Goal: Obtain resource: Obtain resource

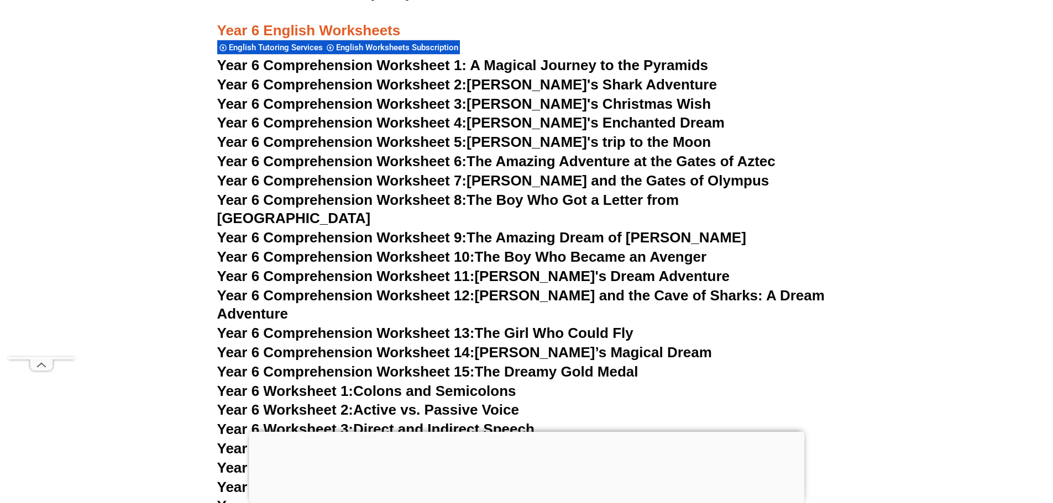
scroll to position [6186, 0]
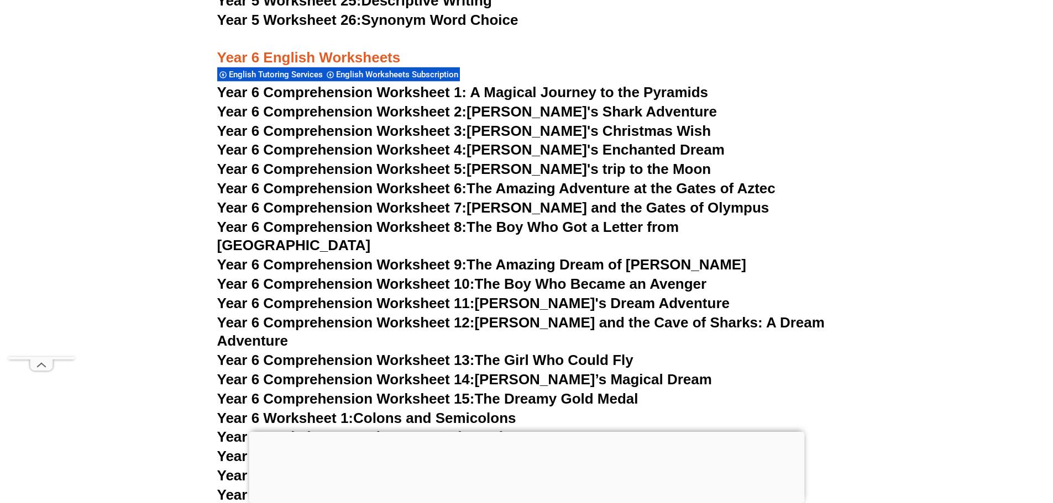
click at [492, 95] on span "Year 6 Comprehension Worksheet 1: A Magical Journey to the Pyramids" at bounding box center [462, 92] width 491 height 17
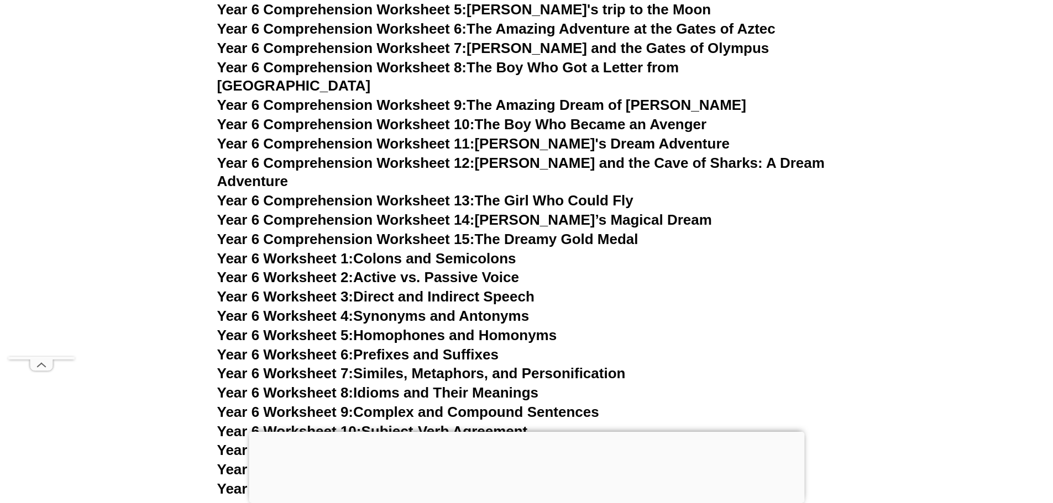
scroll to position [6351, 0]
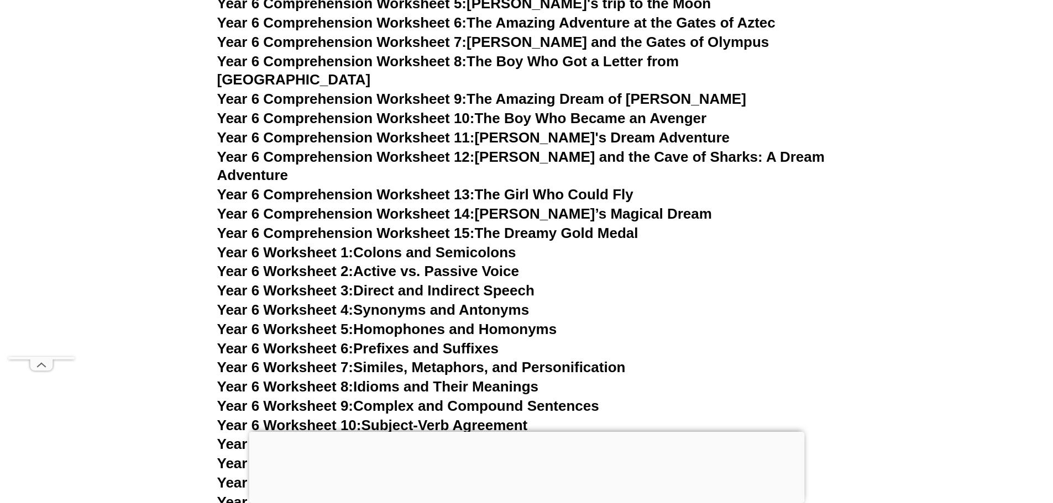
click at [444, 263] on link "Year 6 Worksheet 2: Active vs. Passive Voice" at bounding box center [368, 271] width 302 height 17
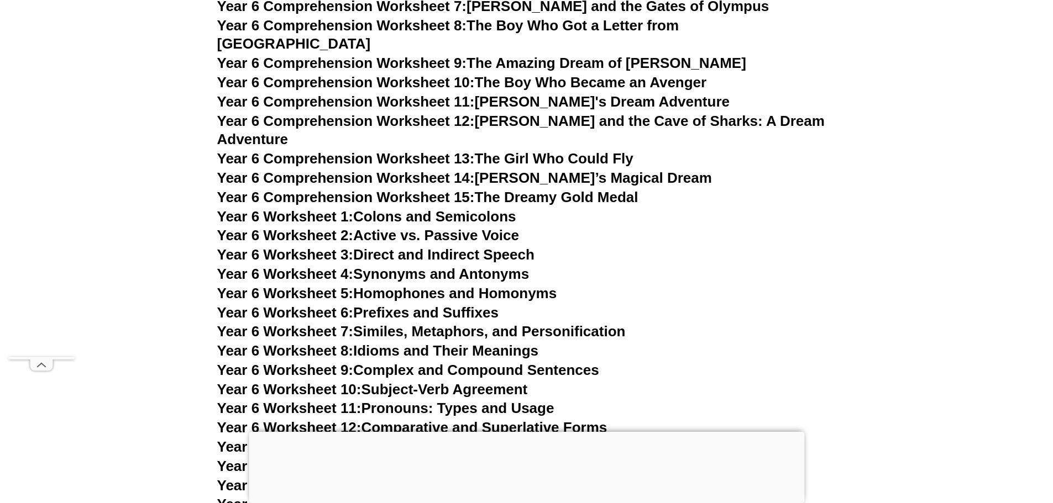
scroll to position [6407, 0]
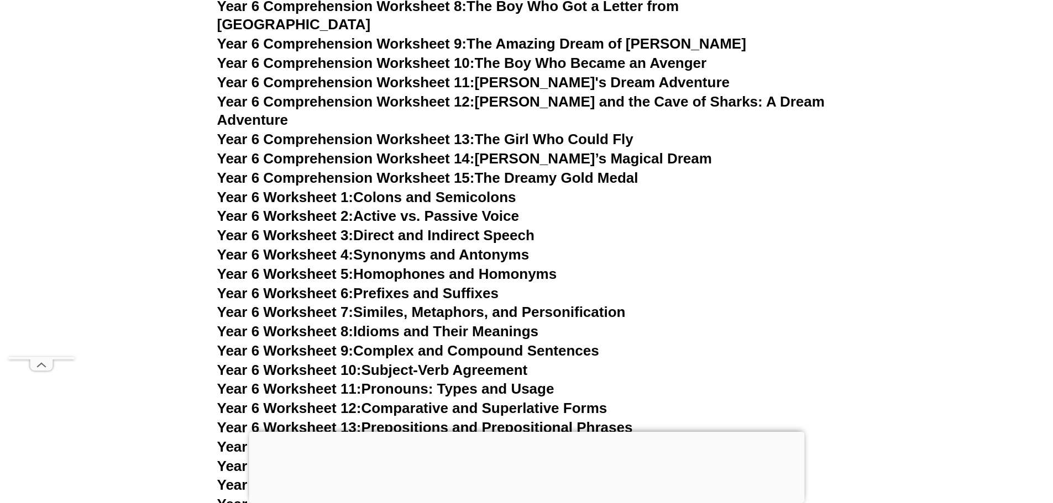
click at [456, 227] on link "Year 6 Worksheet 3: Direct and Indirect Speech" at bounding box center [375, 235] width 317 height 17
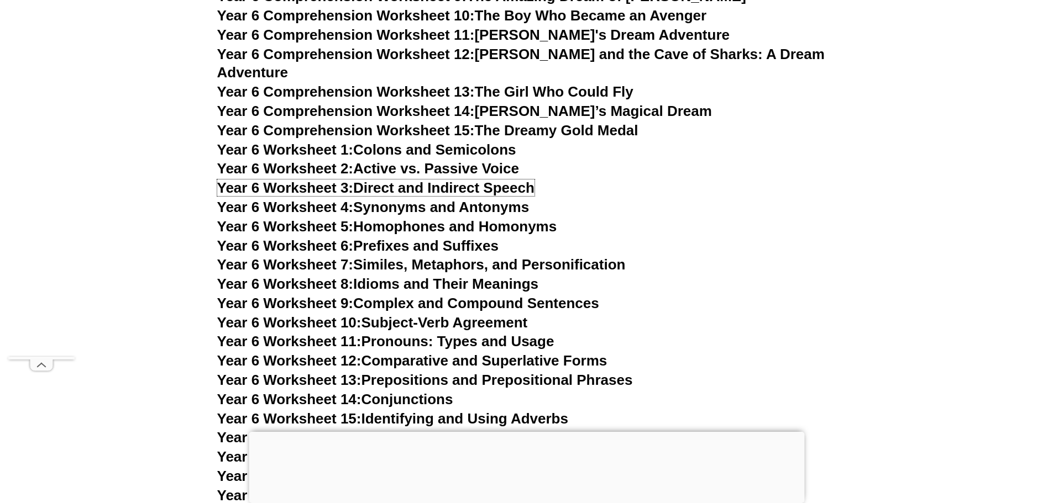
scroll to position [6517, 0]
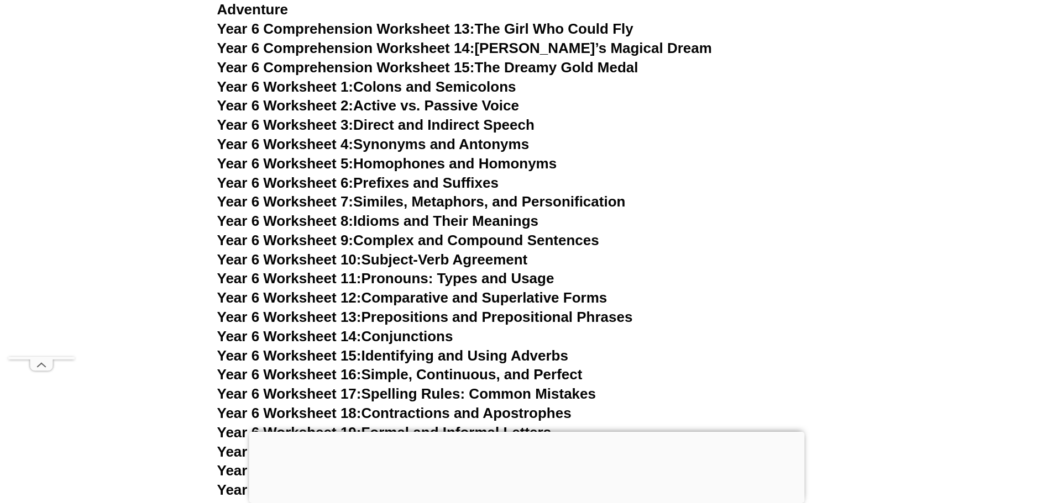
click at [544, 232] on link "Year 6 Worksheet 9: Complex and Compound Sentences" at bounding box center [408, 240] width 382 height 17
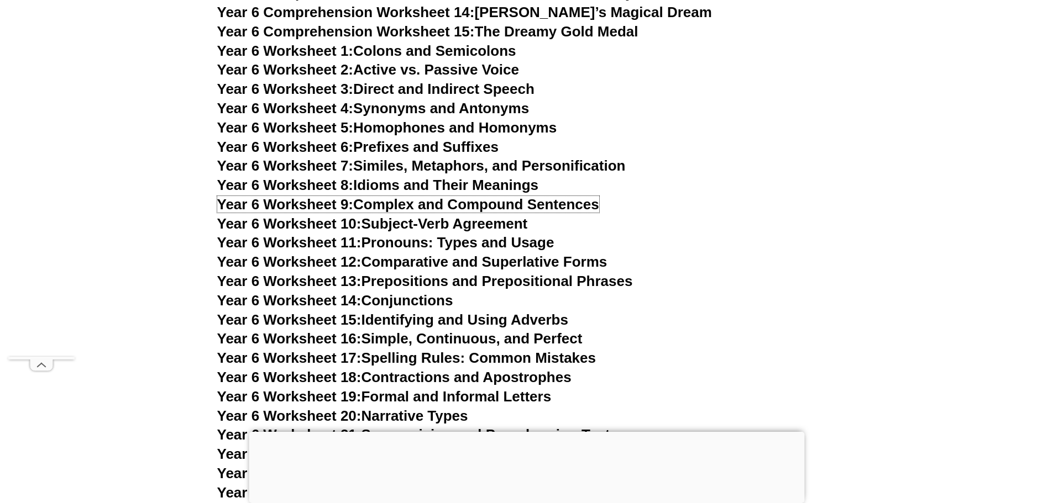
scroll to position [6572, 0]
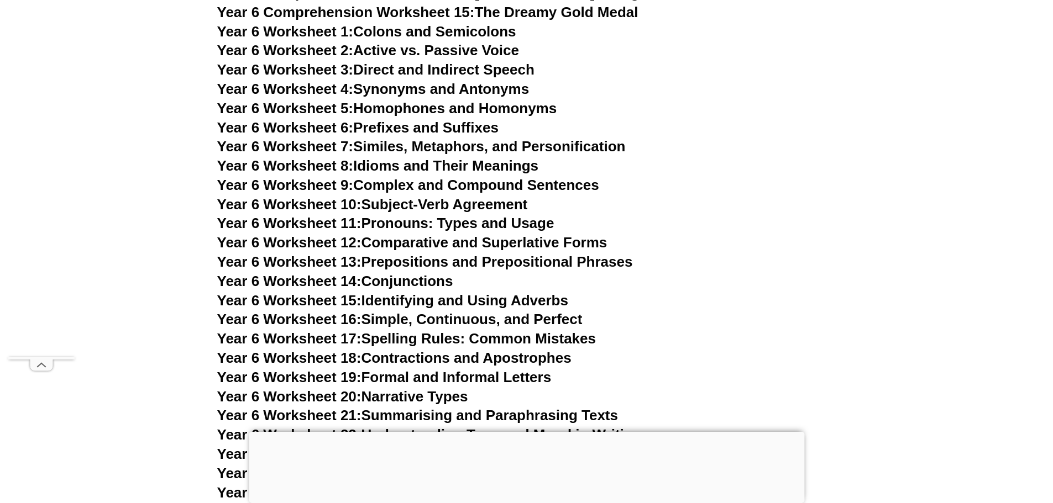
click at [479, 292] on link "Year 6 Worksheet 15: Identifying and Using Adverbs" at bounding box center [392, 300] width 351 height 17
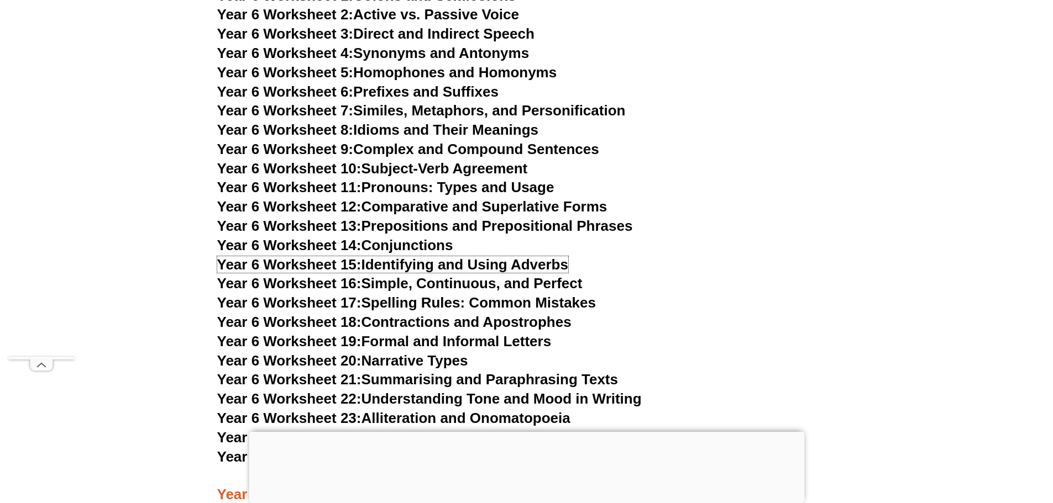
scroll to position [6628, 0]
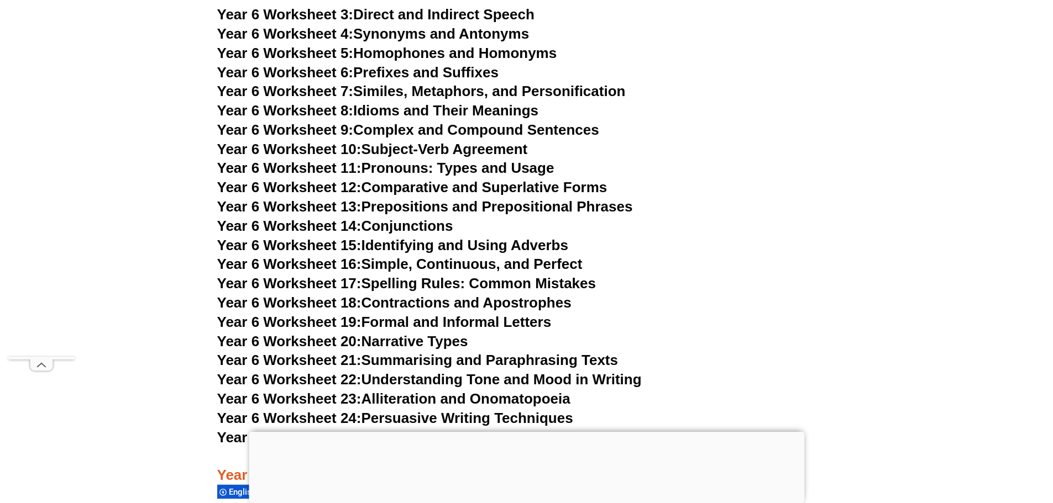
click at [501, 198] on link "Year 6 Worksheet 13: Prepositions and Prepositional Phrases" at bounding box center [425, 206] width 416 height 17
click at [456, 275] on link "Year 6 Worksheet 17: Spelling Rules: Common Mistakes" at bounding box center [406, 283] width 379 height 17
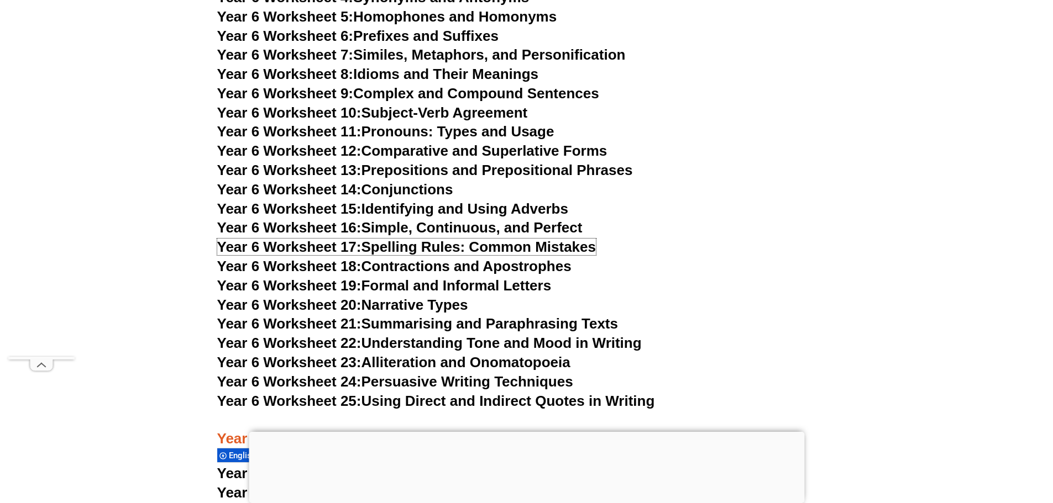
scroll to position [6683, 0]
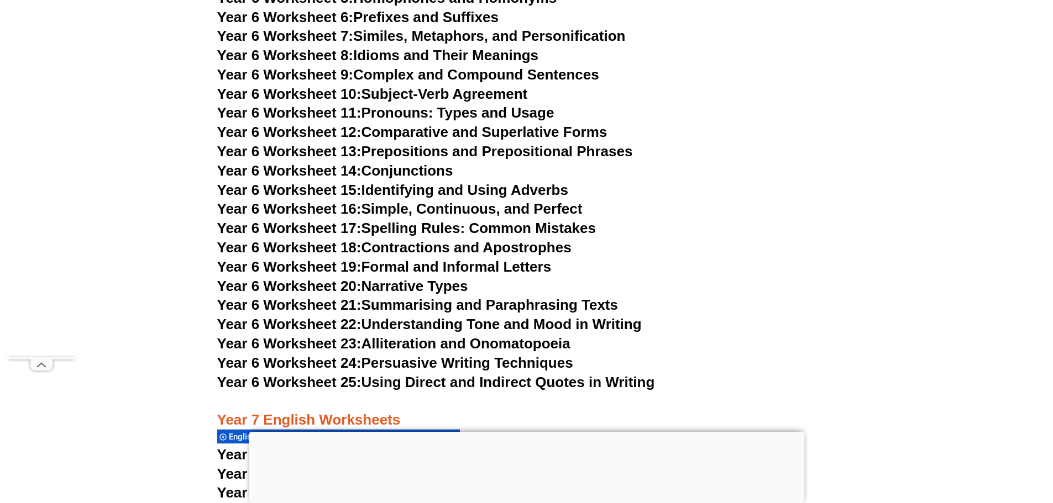
click at [436, 259] on link "Year 6 Worksheet 19: Formal and Informal Letters" at bounding box center [384, 267] width 334 height 17
click at [418, 297] on link "Year 6 Worksheet 21: Summarising and Paraphrasing Texts" at bounding box center [417, 305] width 401 height 17
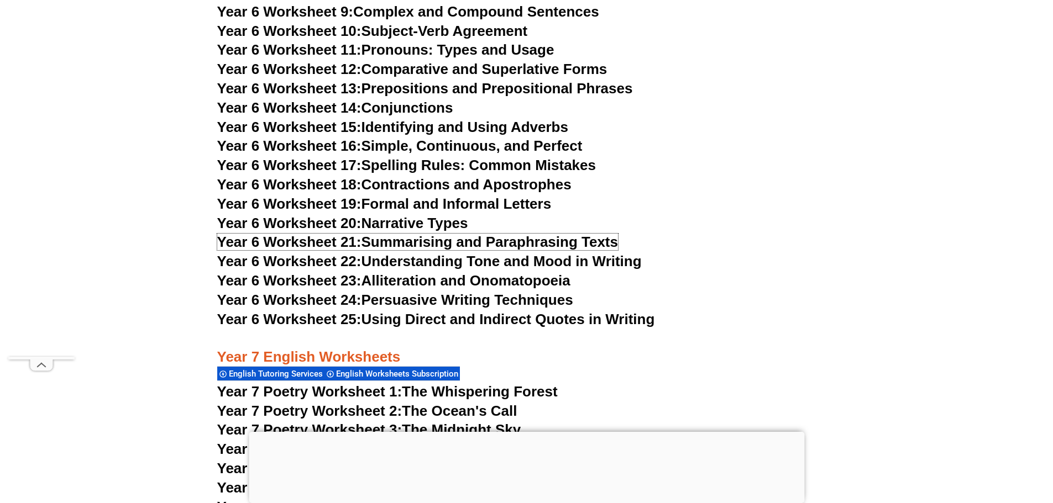
scroll to position [6793, 0]
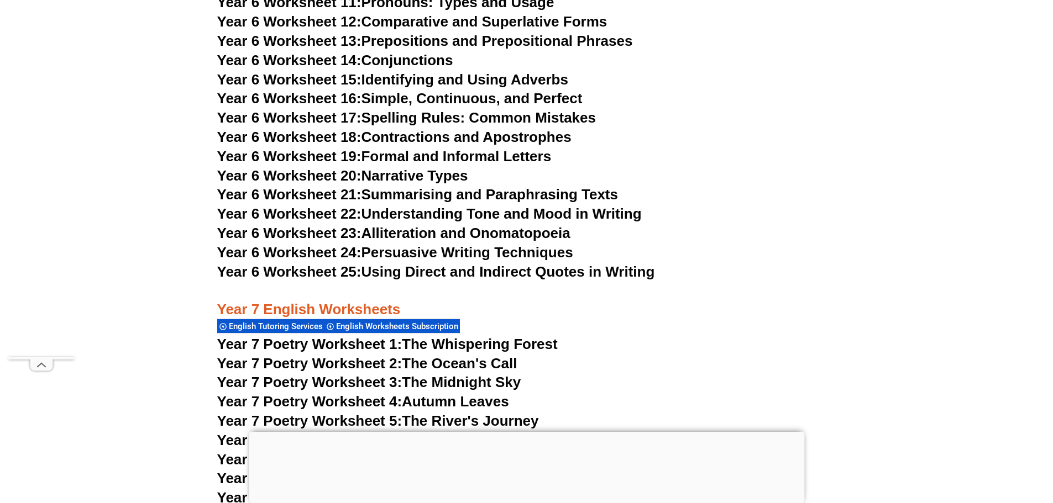
click at [455, 206] on link "Year 6 Worksheet 22: Understanding Tone and Mood in Writing" at bounding box center [429, 214] width 424 height 17
click at [443, 225] on link "Year 6 Worksheet 23: Alliteration and Onomatopoeia" at bounding box center [393, 233] width 353 height 17
click at [435, 244] on link "Year 6 Worksheet 24: Persuasive Writing Techniques" at bounding box center [395, 252] width 356 height 17
click at [435, 264] on link "Year 6 Worksheet 25: Using Direct and Indirect Quotes in Writing" at bounding box center [436, 272] width 438 height 17
